Goal: Task Accomplishment & Management: Manage account settings

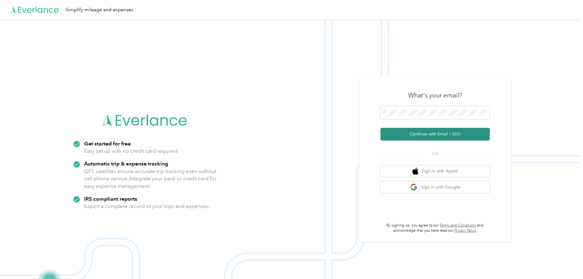
click at [441, 134] on button "Continue with Email / SSO" at bounding box center [435, 134] width 109 height 13
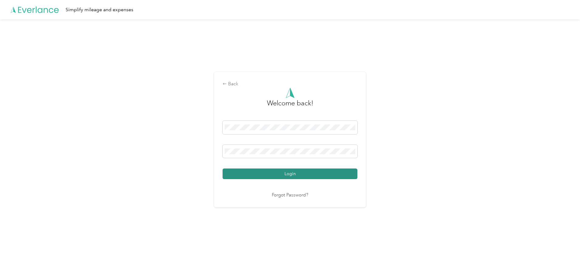
click at [282, 177] on button "Login" at bounding box center [290, 174] width 135 height 11
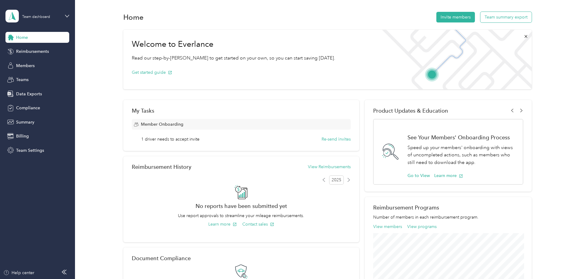
click at [504, 15] on button "Team summary export" at bounding box center [505, 17] width 51 height 11
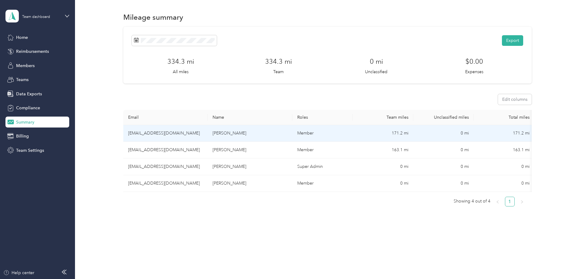
click at [363, 133] on td "171.2 mi" at bounding box center [383, 133] width 60 height 17
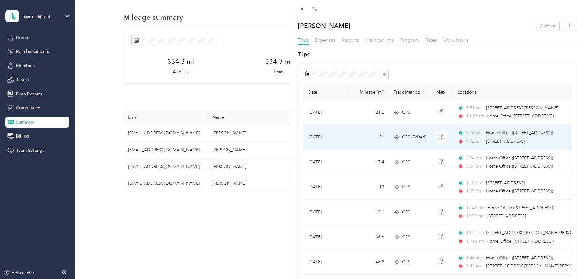
click at [414, 137] on span "GPS (Edited)" at bounding box center [414, 137] width 24 height 7
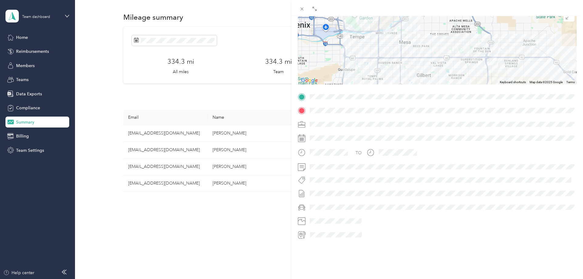
scroll to position [67, 0]
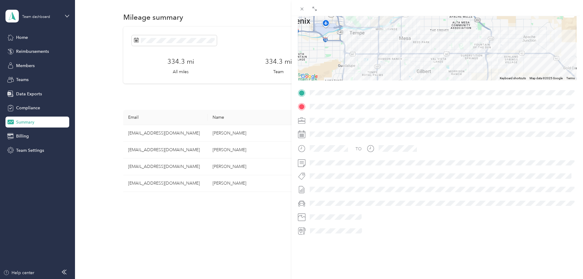
click at [390, 232] on div at bounding box center [442, 231] width 269 height 10
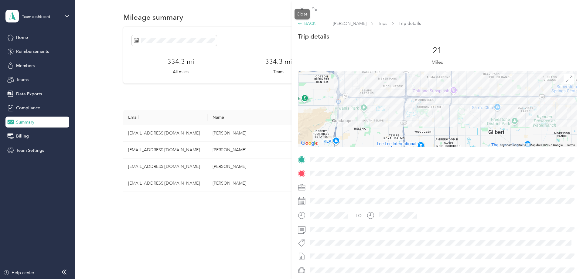
click at [299, 23] on icon at bounding box center [299, 23] width 3 height 2
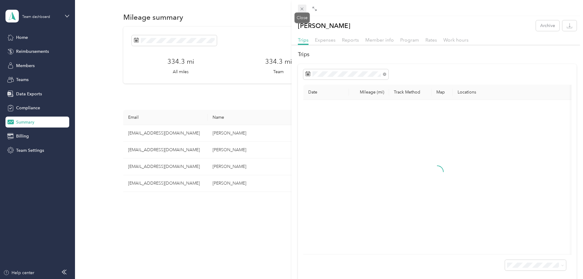
click at [302, 9] on icon at bounding box center [301, 8] width 5 height 5
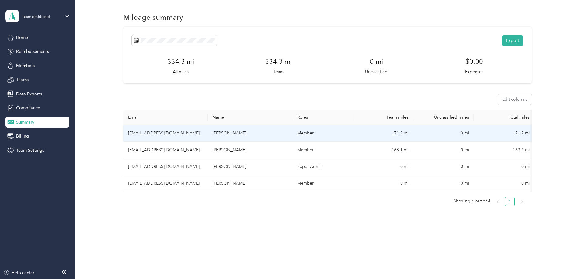
click at [267, 132] on td "[PERSON_NAME]" at bounding box center [250, 133] width 85 height 17
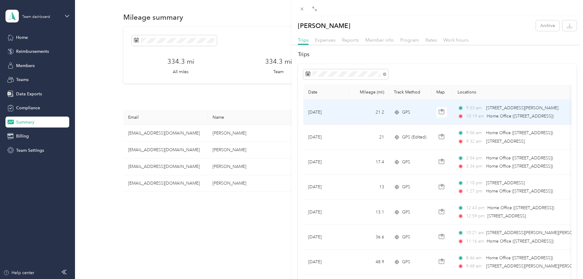
click at [488, 116] on span "Home Office ([STREET_ADDRESS])" at bounding box center [520, 116] width 67 height 5
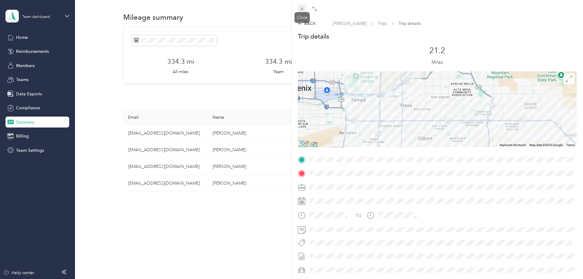
click at [304, 9] on icon at bounding box center [301, 8] width 5 height 5
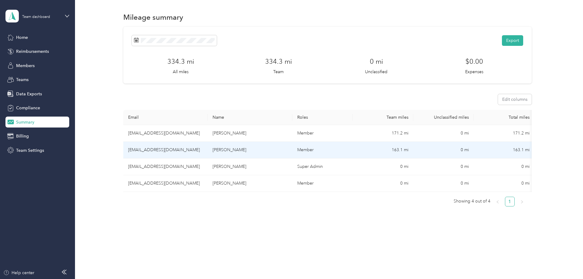
click at [220, 153] on td "[PERSON_NAME]" at bounding box center [250, 150] width 85 height 17
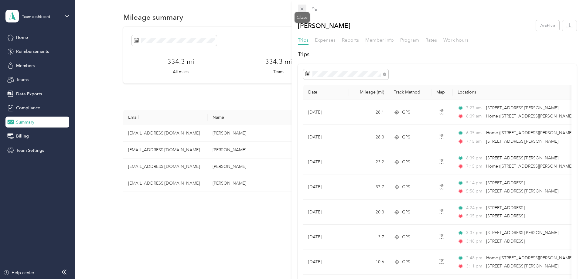
click at [300, 10] on icon at bounding box center [301, 8] width 5 height 5
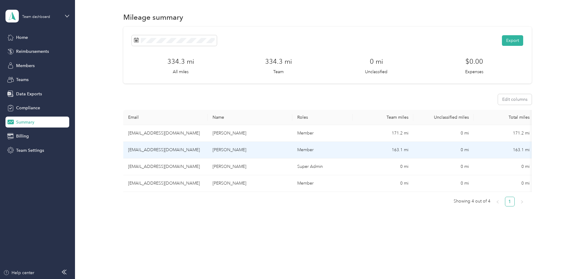
click at [192, 150] on td "[EMAIL_ADDRESS][DOMAIN_NAME]" at bounding box center [165, 150] width 85 height 17
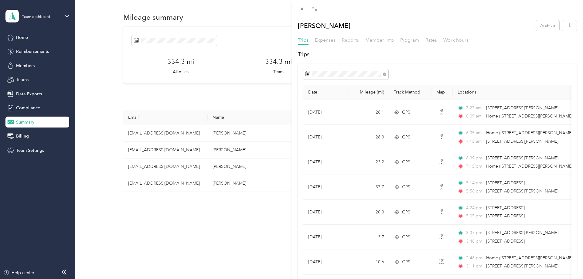
drag, startPoint x: 346, startPoint y: 37, endPoint x: 349, endPoint y: 39, distance: 4.2
click at [346, 38] on span "Reports" at bounding box center [350, 40] width 17 height 6
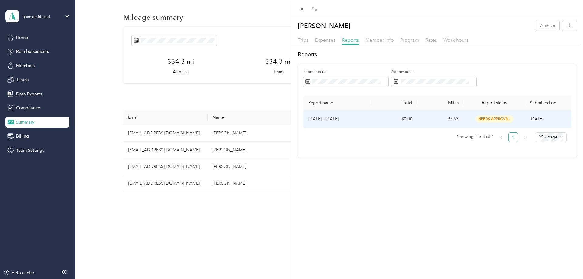
click at [333, 121] on p "[DATE] - [DATE]" at bounding box center [337, 119] width 58 height 7
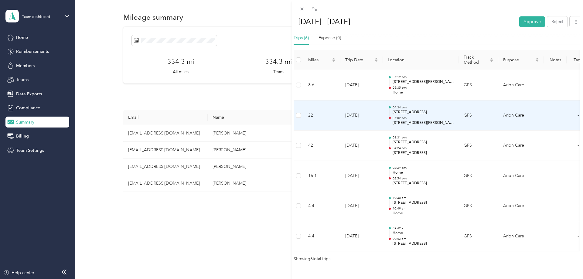
scroll to position [161, 0]
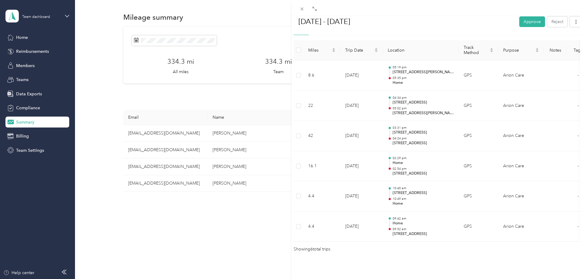
click at [248, 227] on div "BACK [PERSON_NAME] Reports [DATE] - [DATE] [DATE] - [DATE] Approve Reject Needs…" at bounding box center [291, 139] width 583 height 279
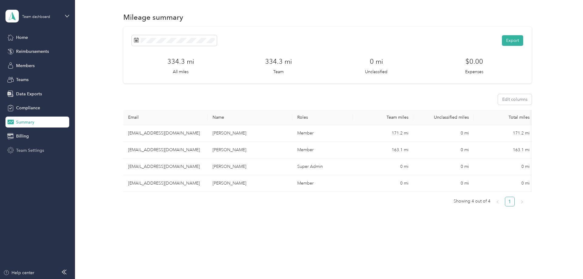
click at [12, 147] on div "Team Settings" at bounding box center [37, 150] width 64 height 11
click at [272, 241] on div "Mileage summary Export 334.3 mi All miles 334.3 mi Team 0 mi Unclassified $0.00…" at bounding box center [327, 135] width 505 height 270
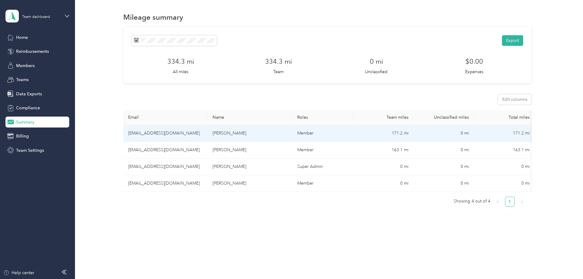
click at [186, 135] on td "[EMAIL_ADDRESS][DOMAIN_NAME]" at bounding box center [165, 133] width 85 height 17
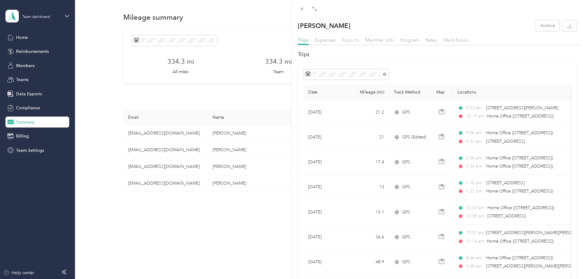
click at [349, 39] on span "Reports" at bounding box center [350, 40] width 17 height 6
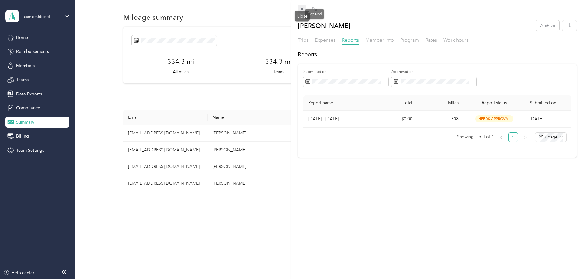
click at [301, 5] on span at bounding box center [302, 9] width 9 height 9
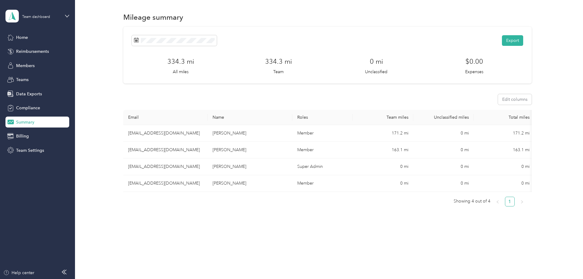
click at [263, 235] on div "Export 334.3 mi All miles 334.3 mi Team 0 mi Unclassified $0.00 Expenses Edit c…" at bounding box center [327, 132] width 408 height 210
click at [497, 248] on div "Mileage summary Export 334.3 mi All miles 334.3 mi Team 0 mi Unclassified $0.00…" at bounding box center [327, 135] width 505 height 270
click at [30, 150] on span "Team Settings" at bounding box center [30, 150] width 28 height 6
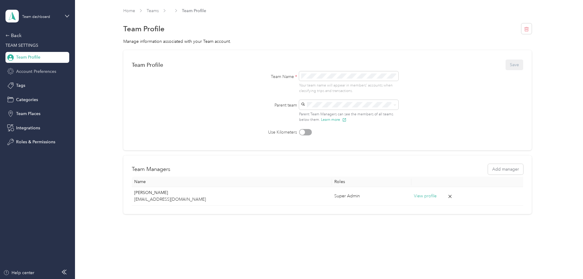
click at [32, 70] on span "Account Preferences" at bounding box center [36, 71] width 40 height 6
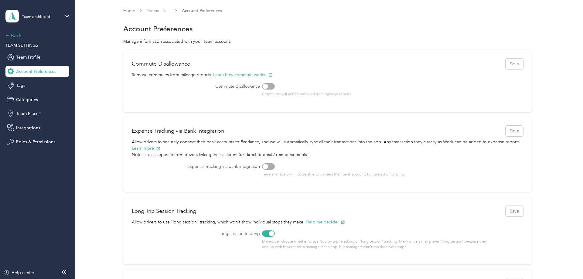
click at [13, 35] on div "Back" at bounding box center [35, 35] width 61 height 7
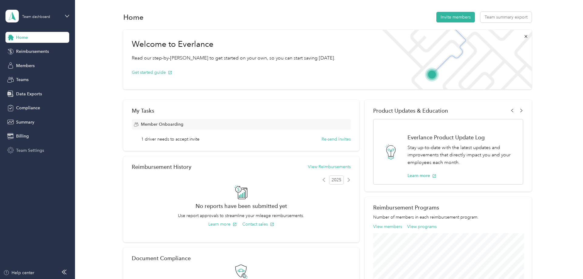
click at [30, 148] on span "Team Settings" at bounding box center [30, 150] width 28 height 6
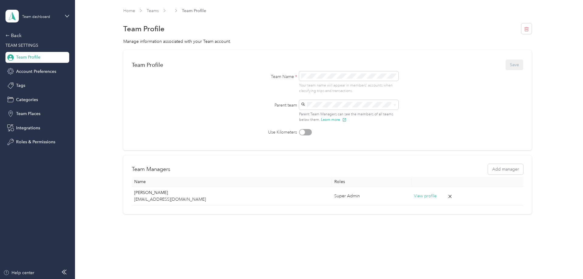
click at [502, 105] on form "Team Profile Save Team Name * Your team name will appear in members’ accounts w…" at bounding box center [327, 97] width 391 height 77
click at [254, 242] on div "Home Teams Team Profile Team Profile Manage information associated with your Te…" at bounding box center [327, 123] width 505 height 247
click at [13, 32] on div "Back" at bounding box center [35, 35] width 61 height 7
